Goal: Navigation & Orientation: Go to known website

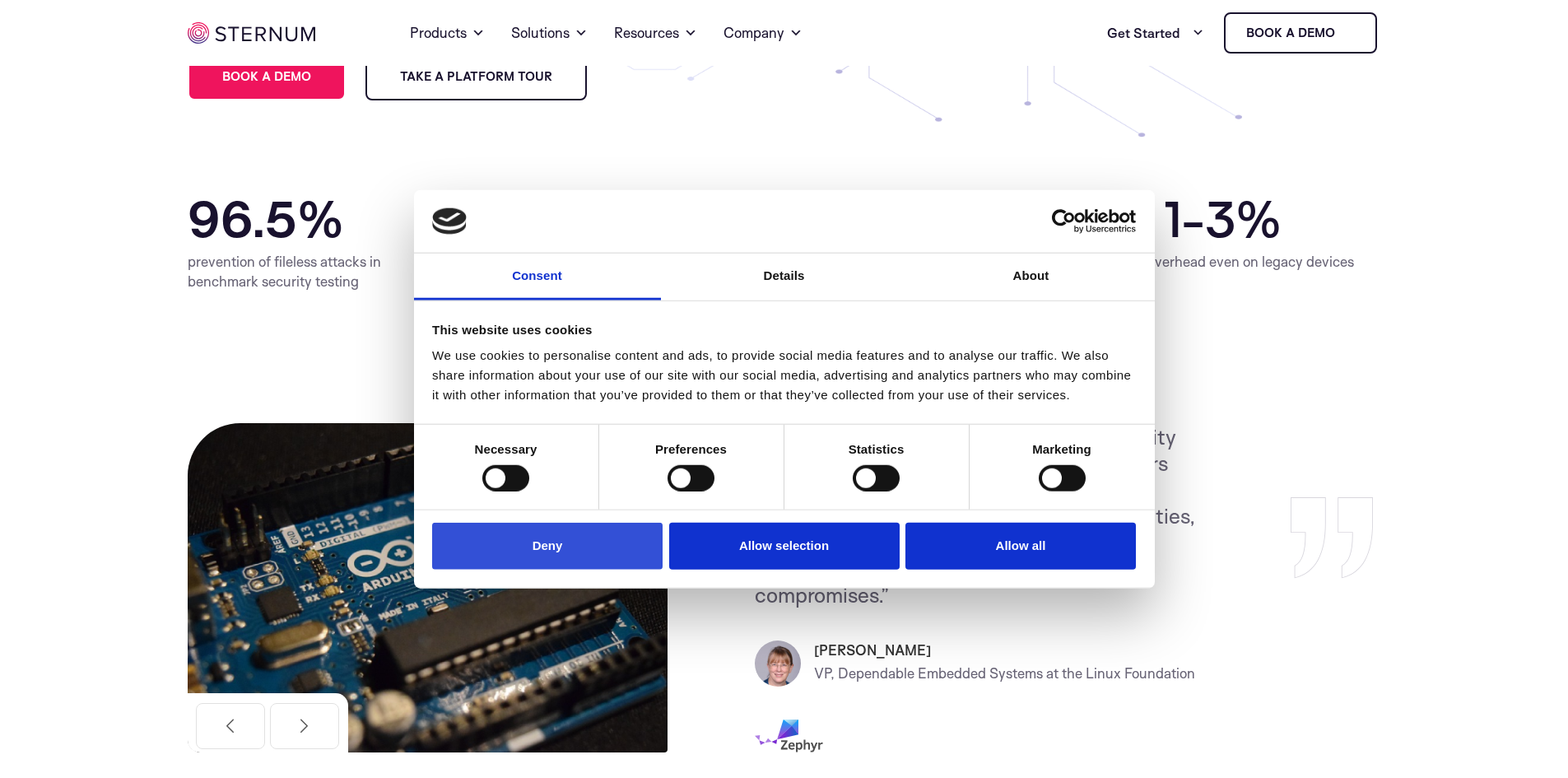
click at [554, 553] on button "Deny" at bounding box center [548, 546] width 230 height 47
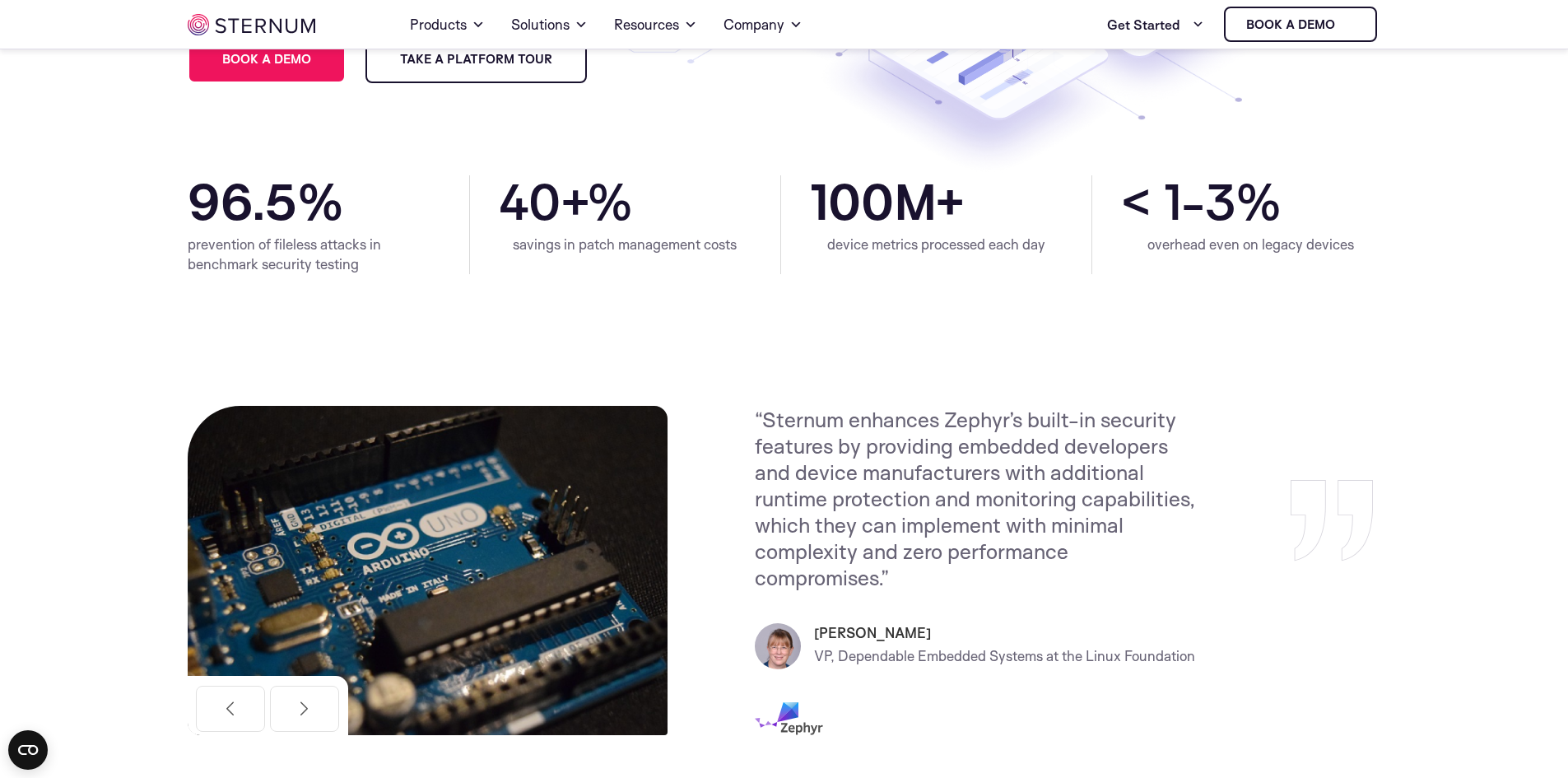
scroll to position [153, 0]
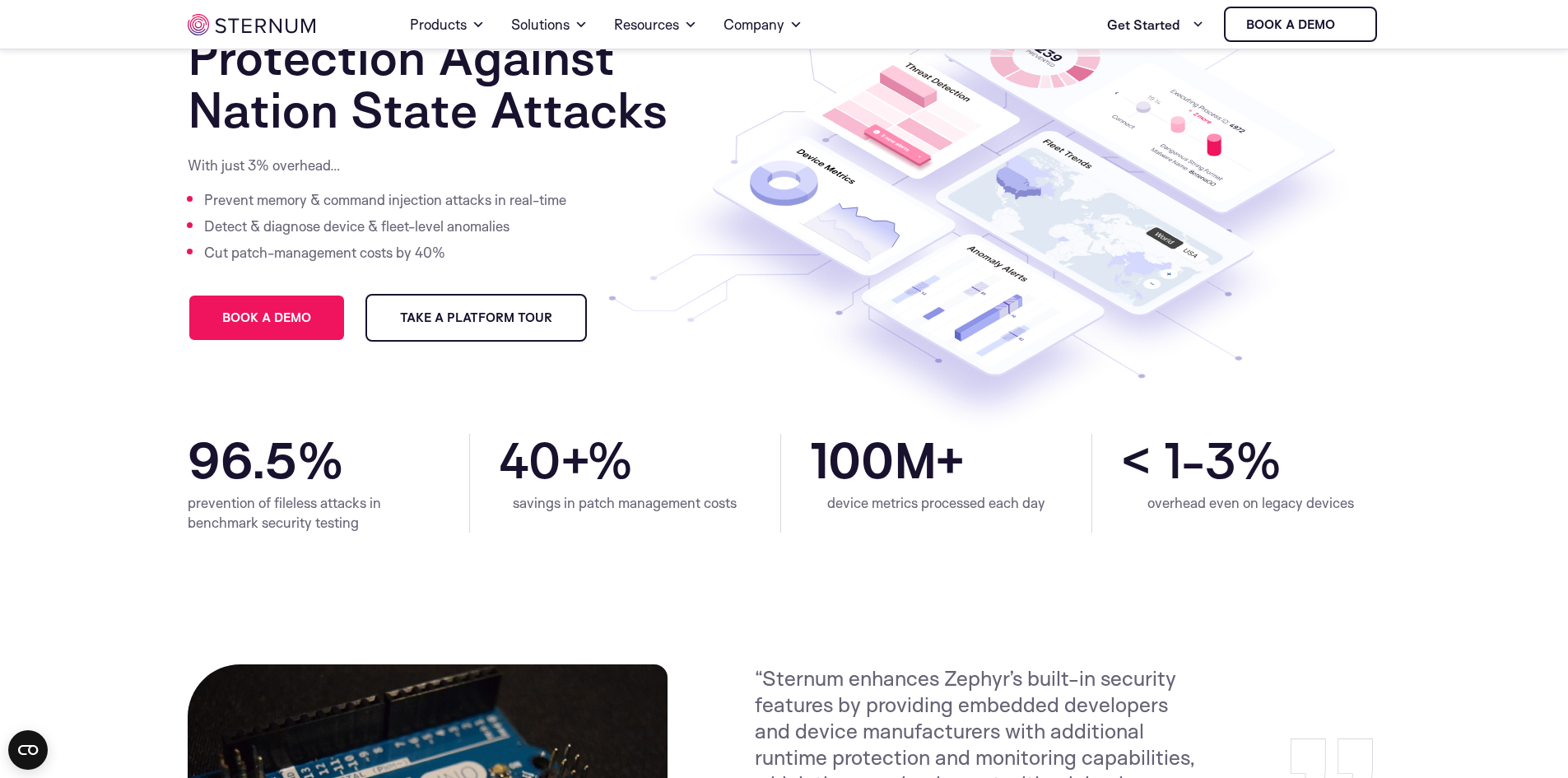
click at [485, 25] on ul "Home Products Sternum Platform Built-in memory protection, granular remote visi…" at bounding box center [617, 24] width 573 height 46
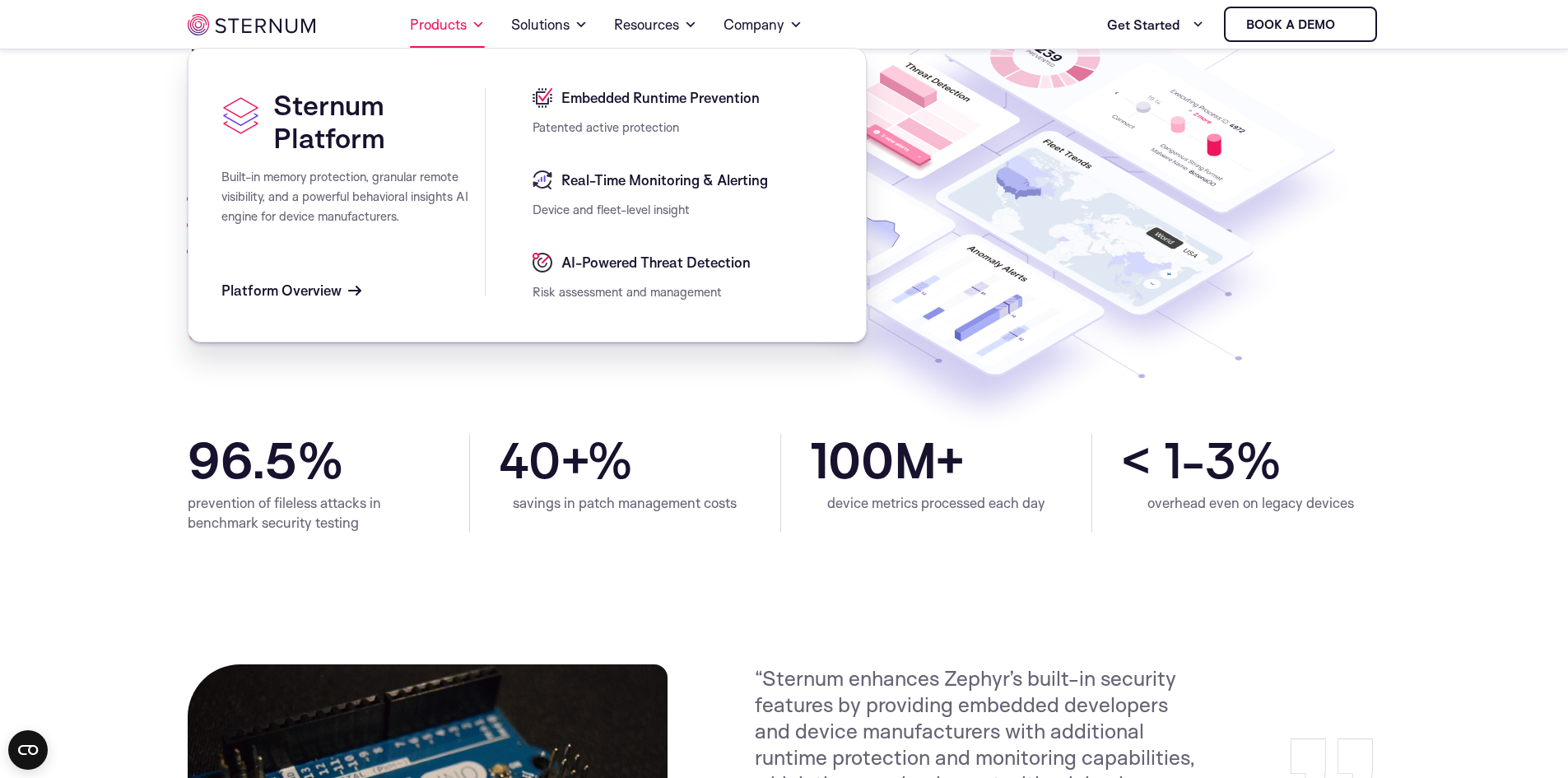
click at [474, 24] on span at bounding box center [479, 24] width 13 height 19
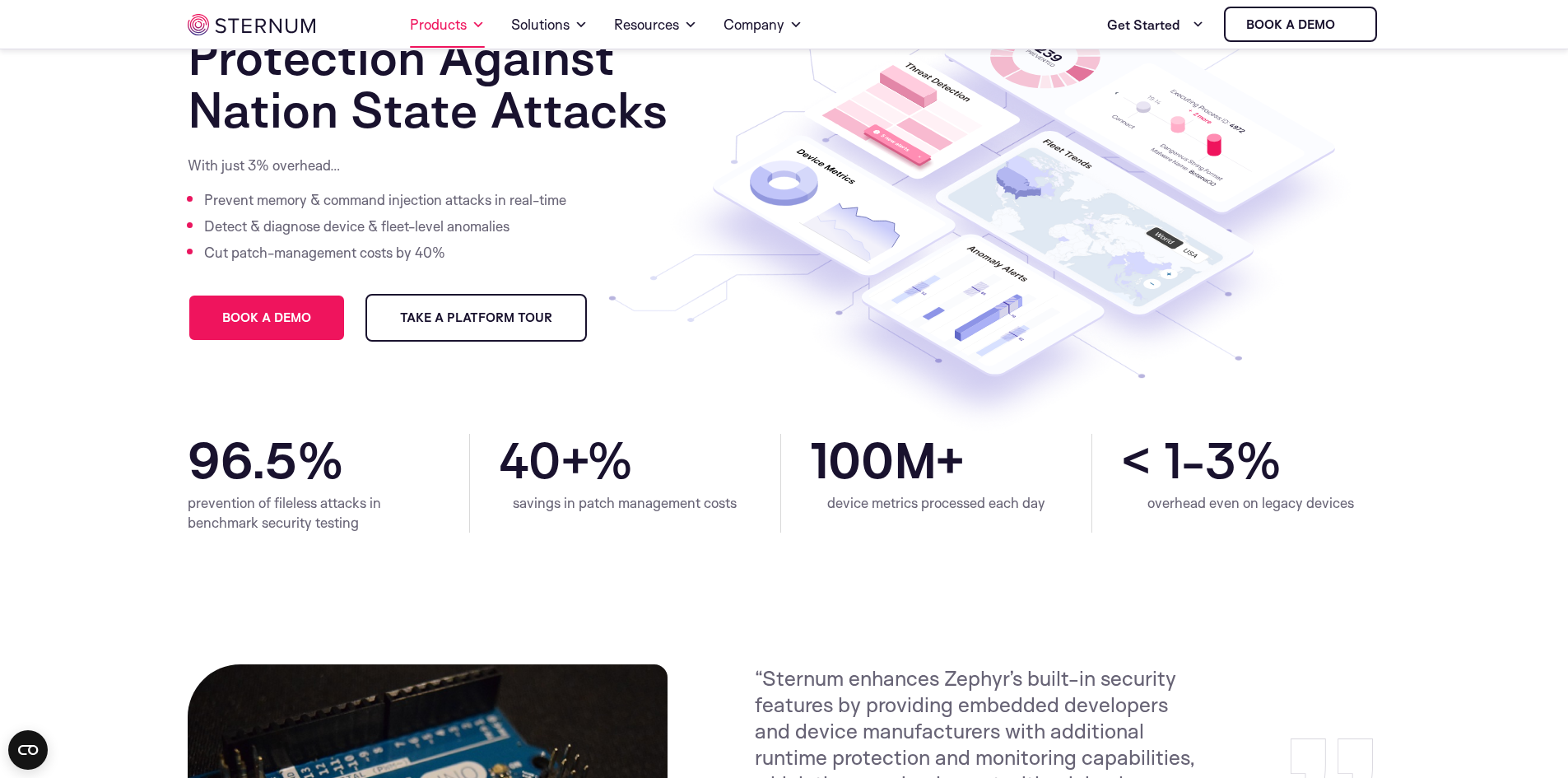
click at [474, 24] on span at bounding box center [479, 24] width 13 height 19
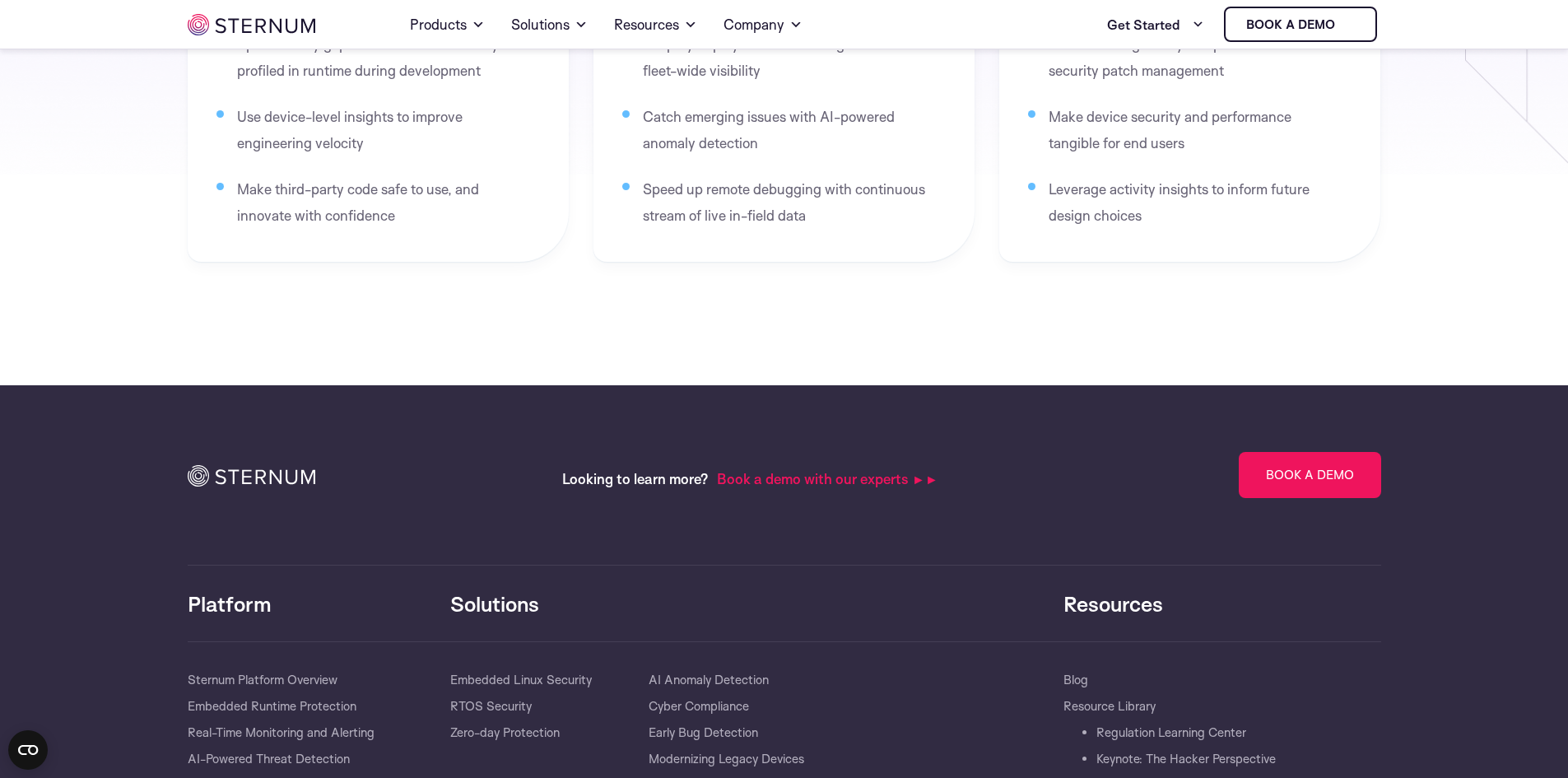
scroll to position [3445, 0]
